Goal: Find specific page/section: Find specific page/section

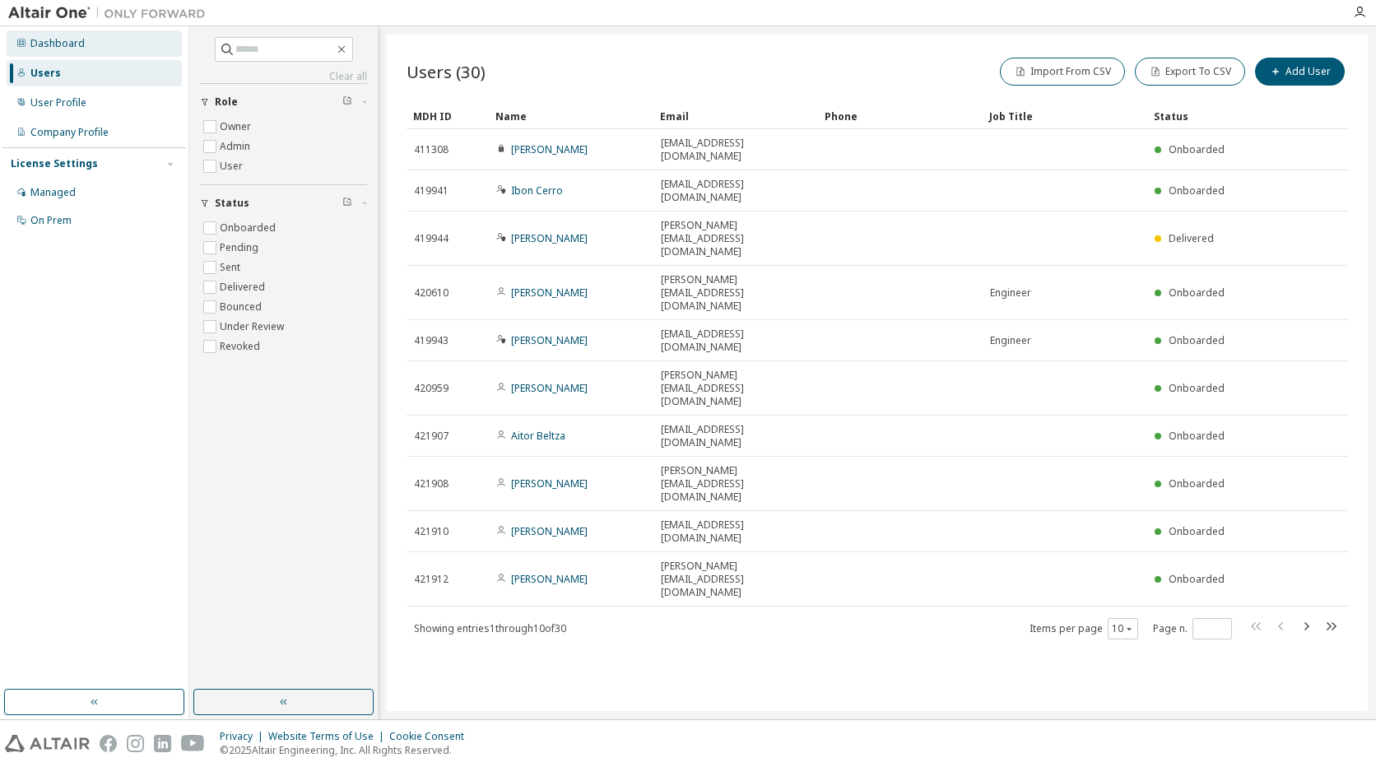
click at [51, 44] on div "Dashboard" at bounding box center [57, 43] width 54 height 13
